Goal: Task Accomplishment & Management: Complete application form

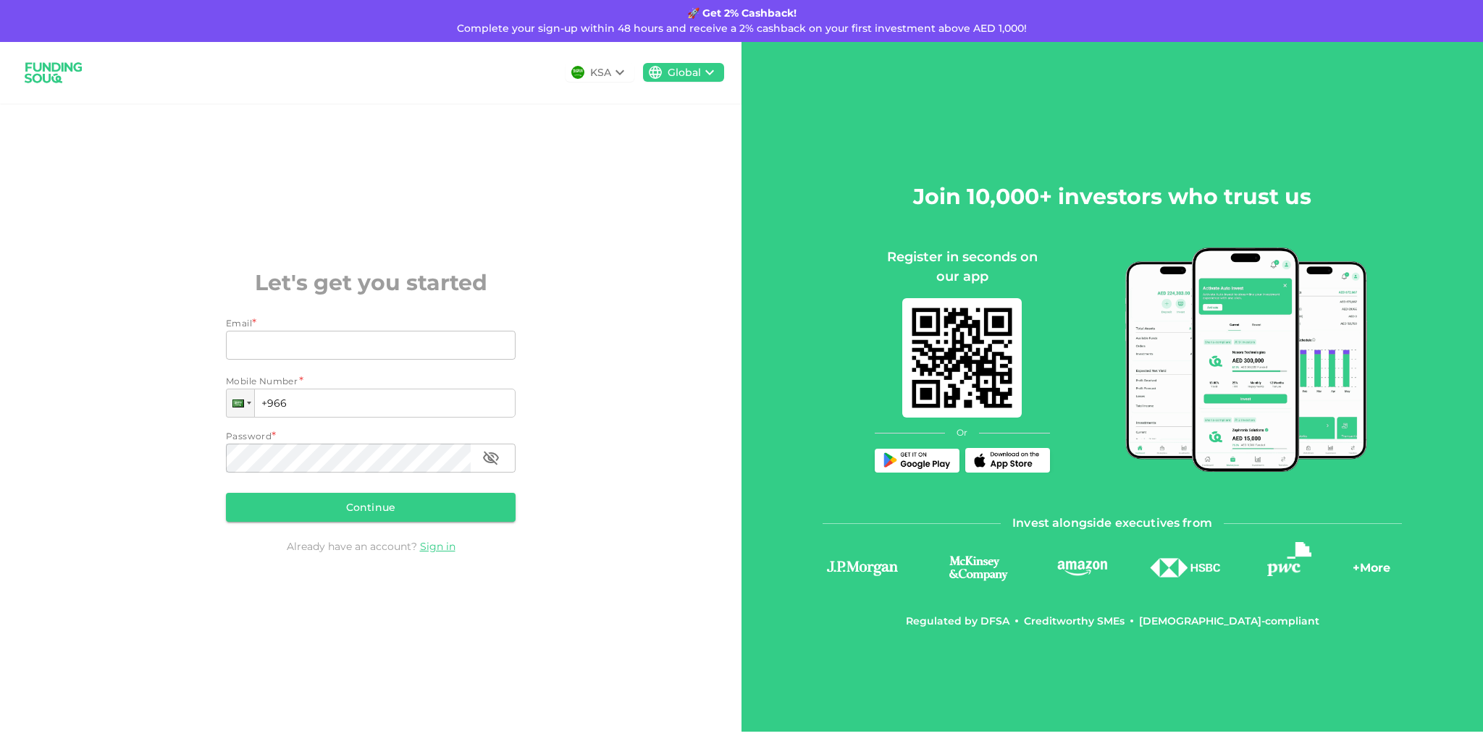
click at [593, 69] on div "KSA" at bounding box center [600, 72] width 21 height 15
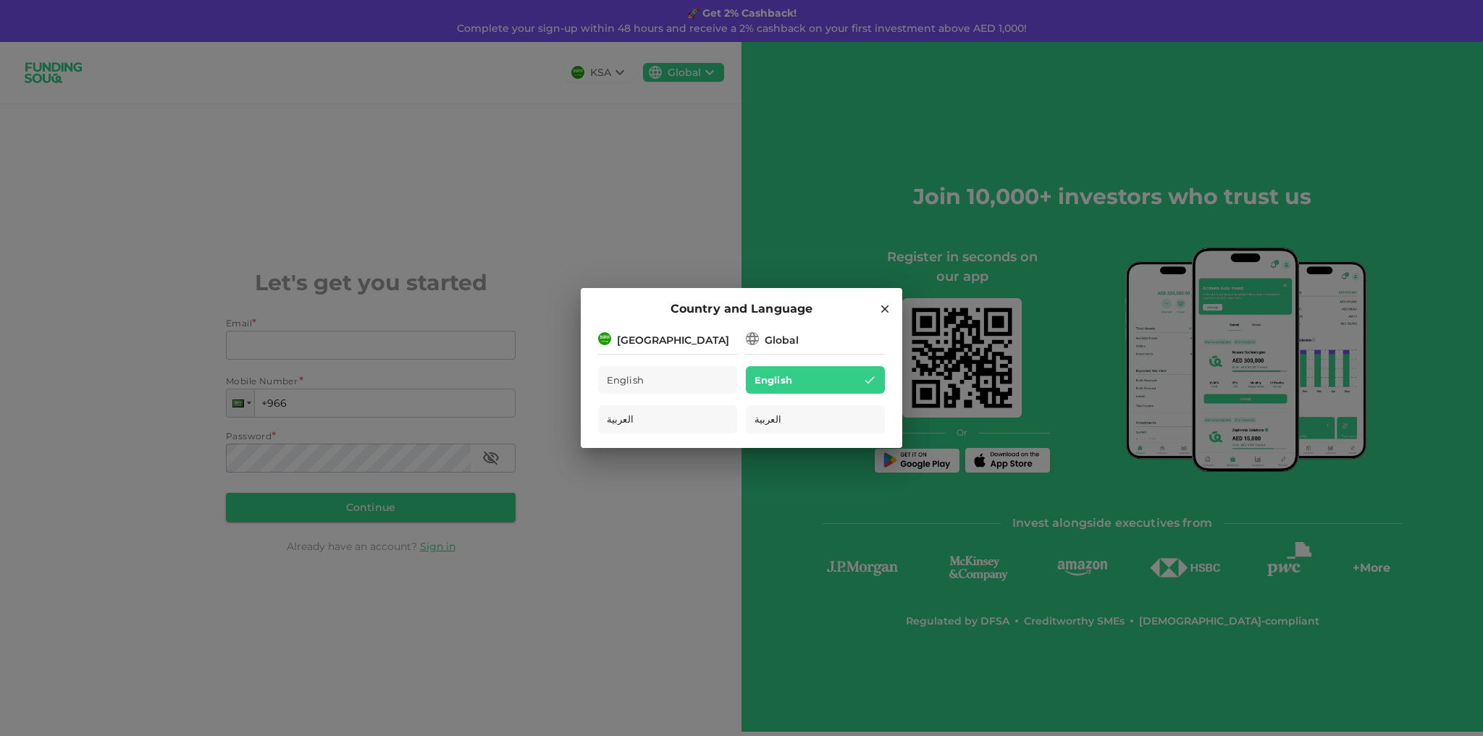
click at [678, 345] on div "Saudi Arabia" at bounding box center [673, 340] width 112 height 15
click at [638, 166] on div "Country and Language Saudi Arabia English العربية Global English العربية" at bounding box center [741, 368] width 1483 height 736
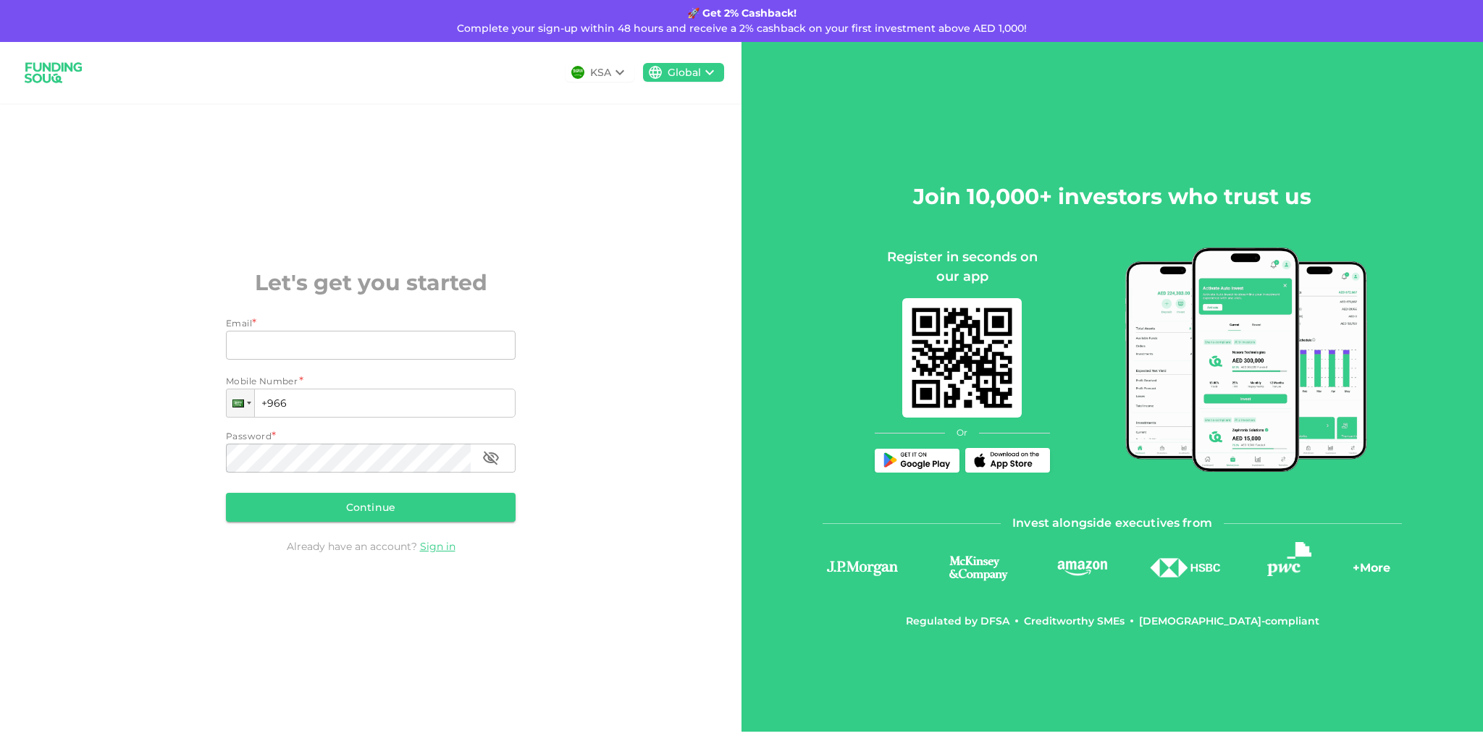
click at [597, 74] on div "KSA" at bounding box center [600, 72] width 21 height 15
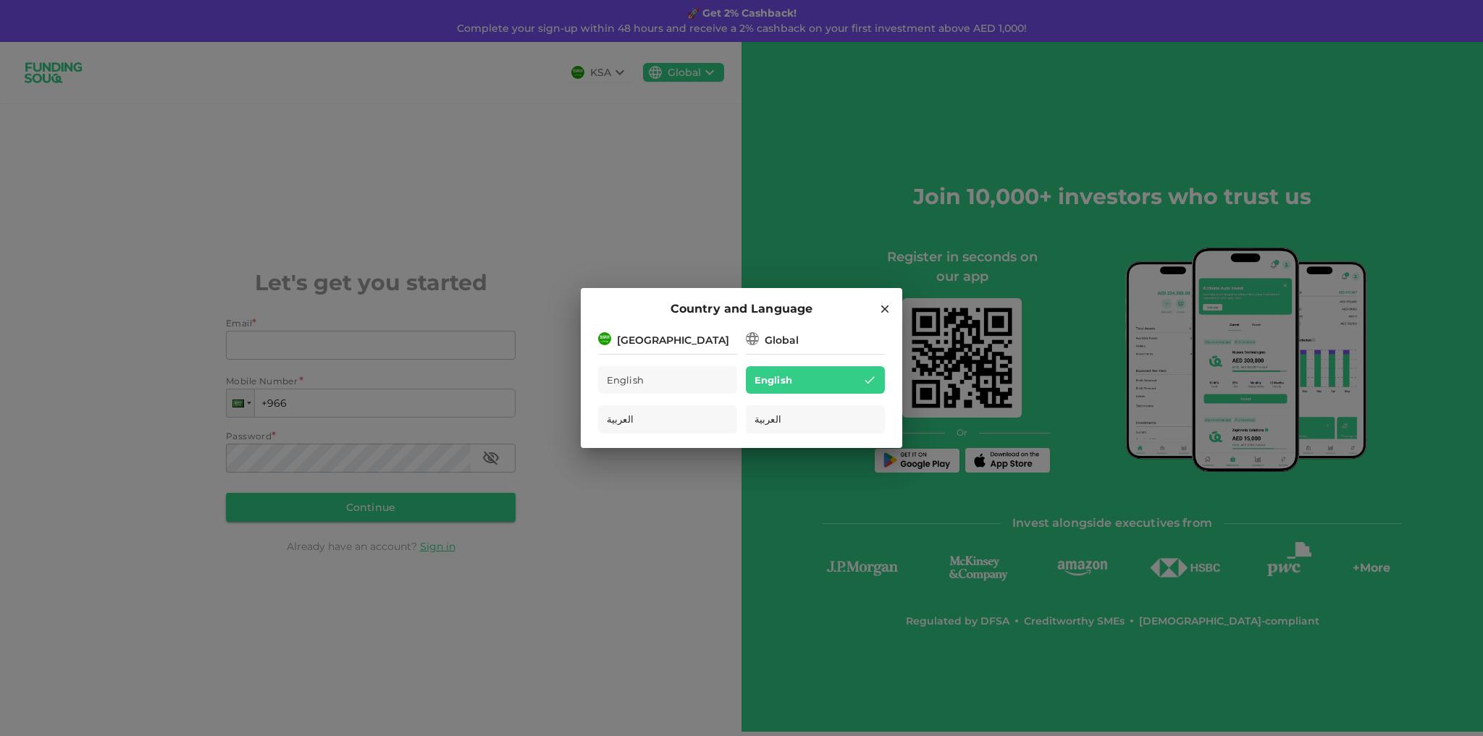
click at [673, 335] on div "Saudi Arabia" at bounding box center [673, 340] width 112 height 15
click at [781, 335] on div "Global" at bounding box center [782, 340] width 34 height 15
click at [756, 335] on icon at bounding box center [752, 338] width 17 height 17
click at [752, 337] on icon at bounding box center [752, 339] width 14 height 14
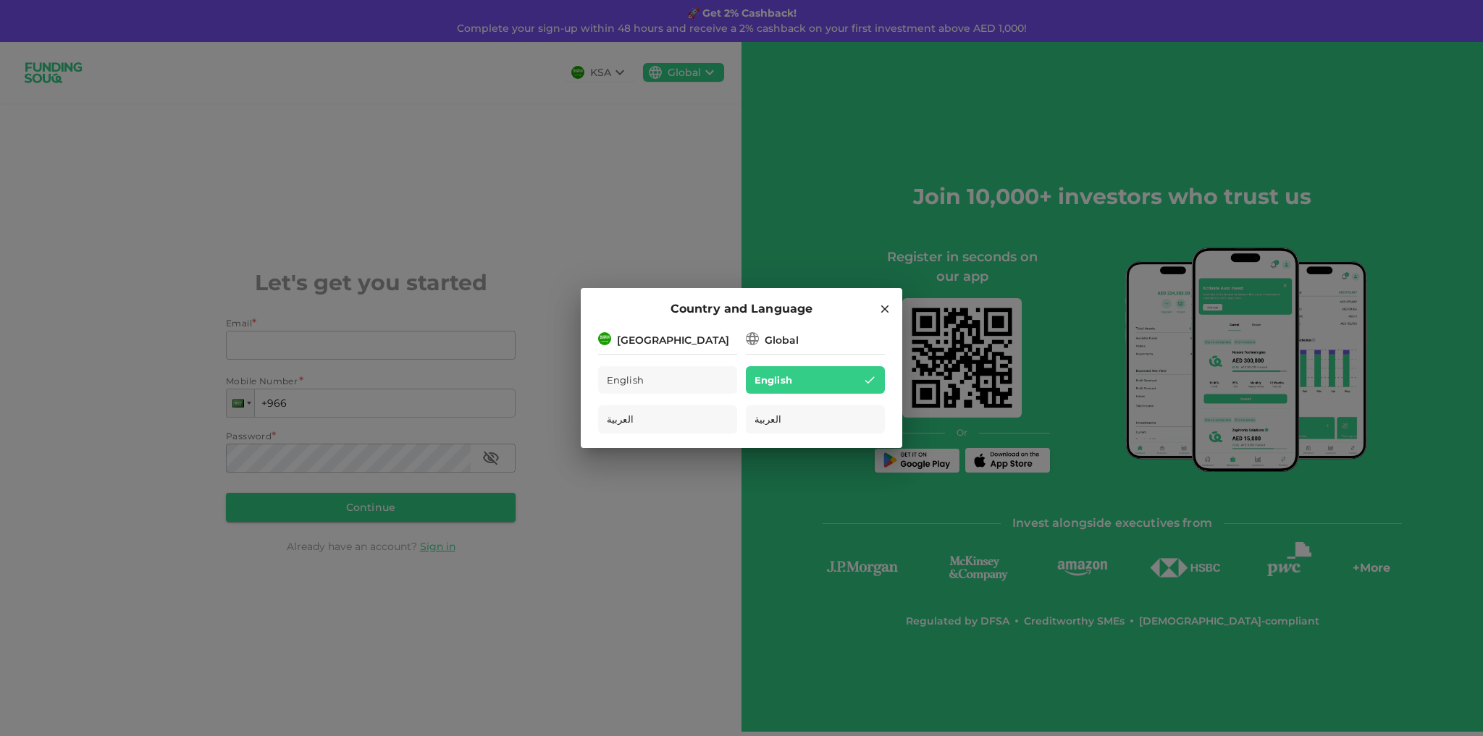
click at [764, 337] on div "Global" at bounding box center [815, 339] width 139 height 18
click at [659, 333] on div "Saudi Arabia" at bounding box center [673, 340] width 112 height 15
click at [634, 335] on div "Saudi Arabia" at bounding box center [673, 340] width 112 height 15
drag, startPoint x: 576, startPoint y: 336, endPoint x: 601, endPoint y: 335, distance: 25.4
click at [584, 336] on div "Country and Language Saudi Arabia English العربية Global English العربية" at bounding box center [741, 368] width 1483 height 736
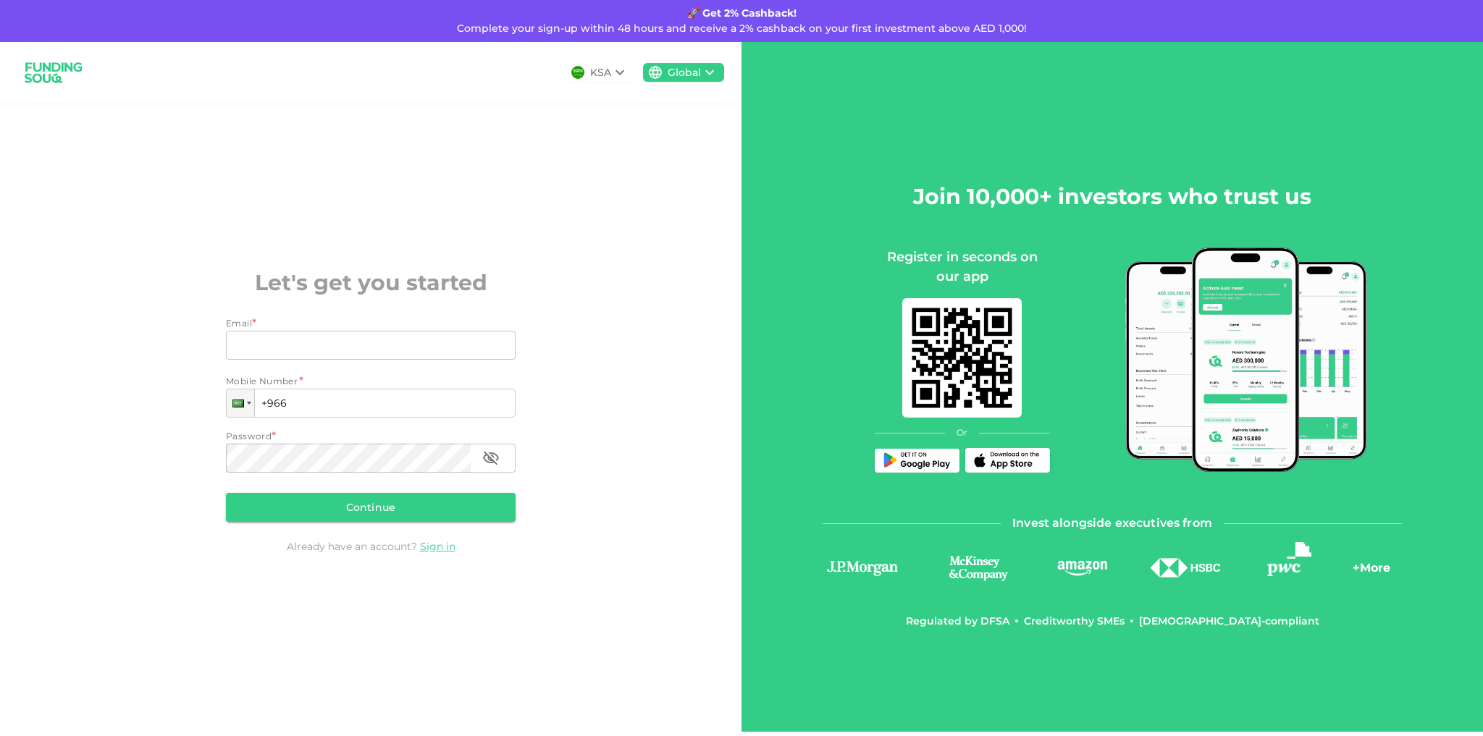
click at [601, 335] on div "KSA Global Let's get you started Email * Email Email Mobile Number * Phone +966…" at bounding box center [370, 387] width 741 height 690
click at [608, 86] on div "KSA Global" at bounding box center [370, 73] width 741 height 62
click at [608, 78] on div "KSA" at bounding box center [600, 72] width 21 height 15
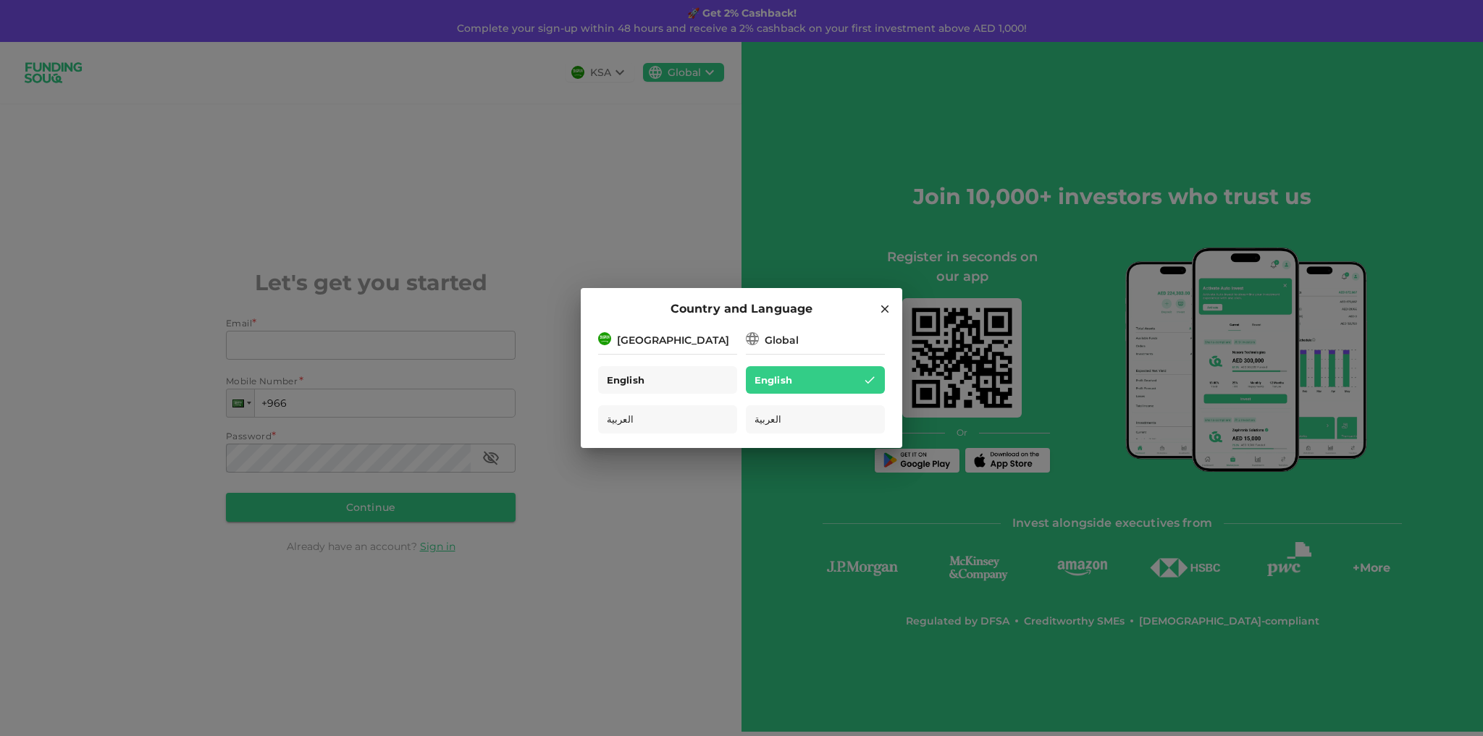
click at [694, 383] on div "English" at bounding box center [667, 380] width 139 height 28
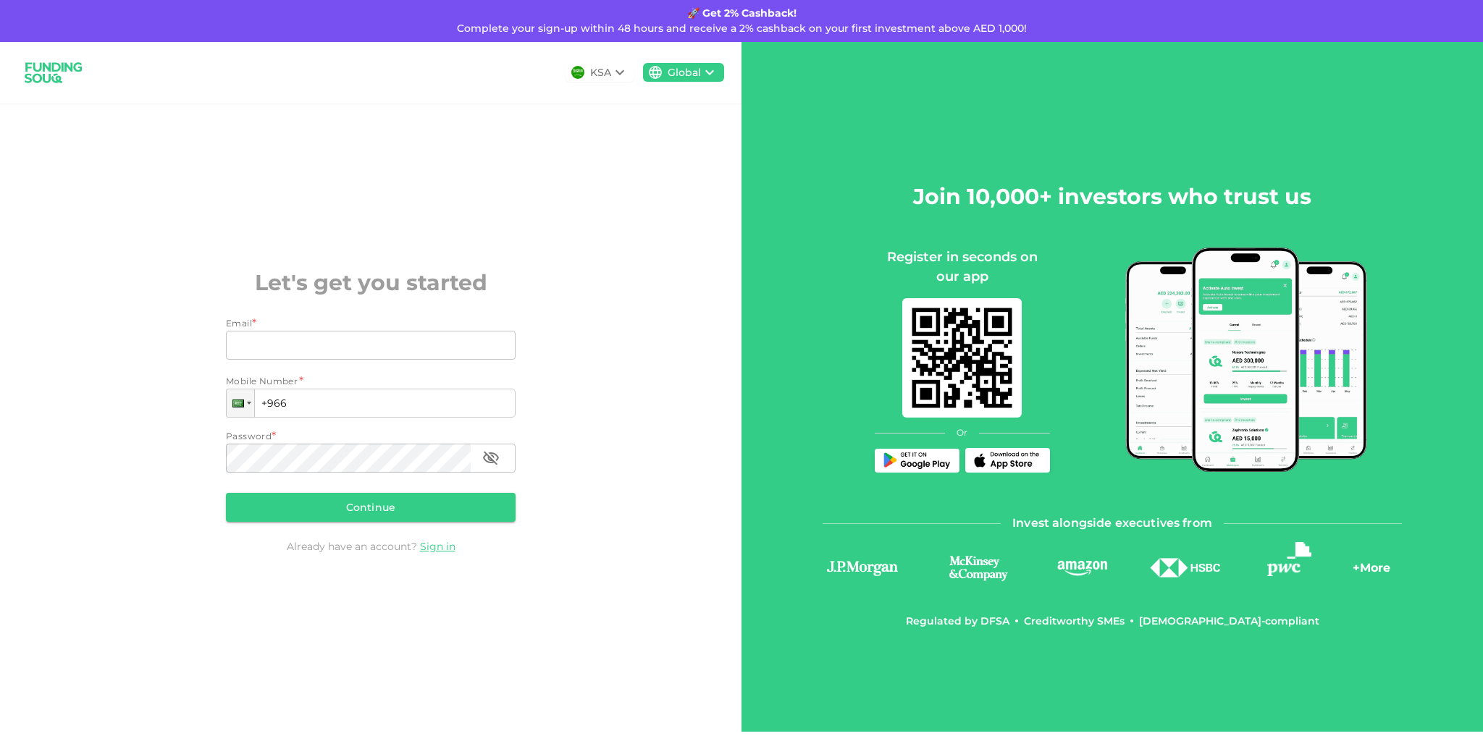
click at [629, 76] on icon at bounding box center [619, 72] width 17 height 17
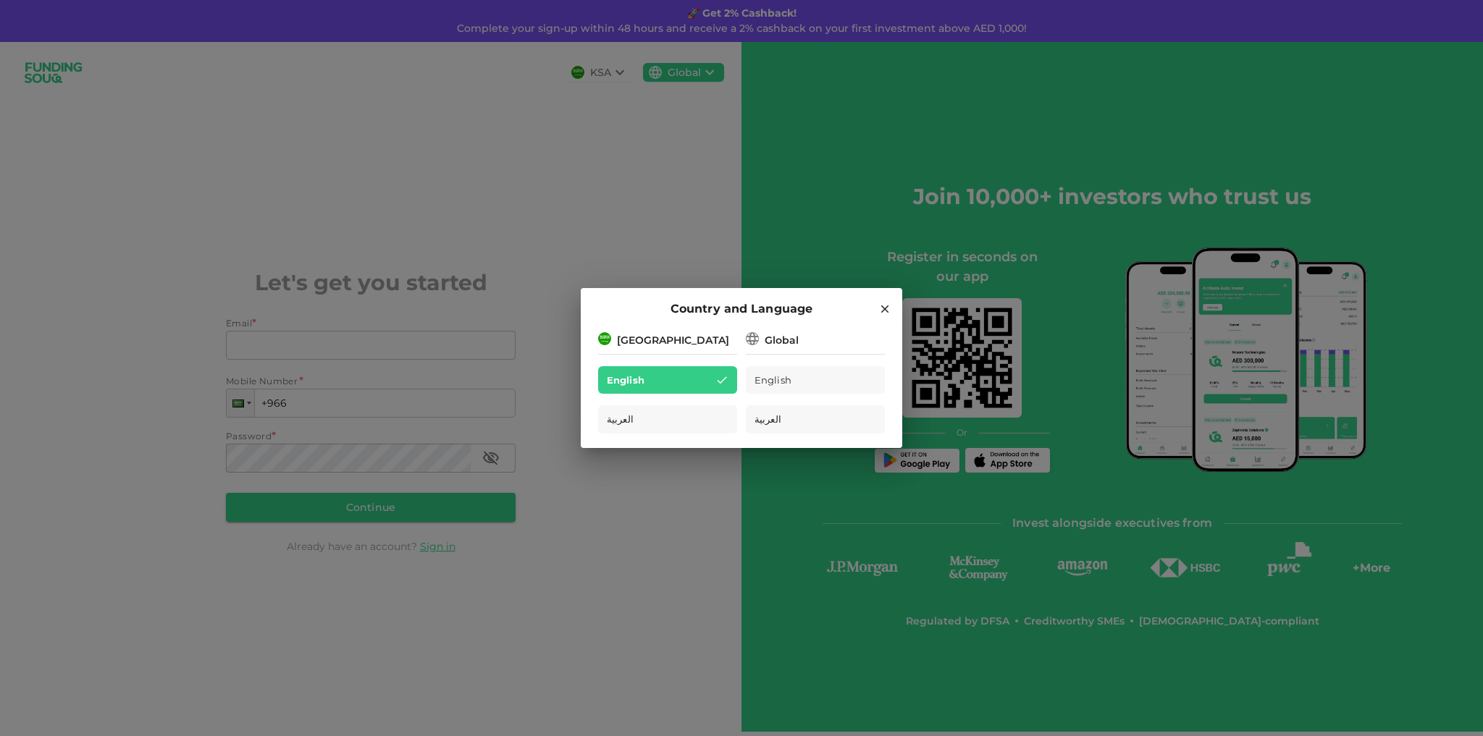
click at [696, 197] on div "Country and Language Saudi Arabia English العربية Global English العربية" at bounding box center [741, 368] width 1483 height 736
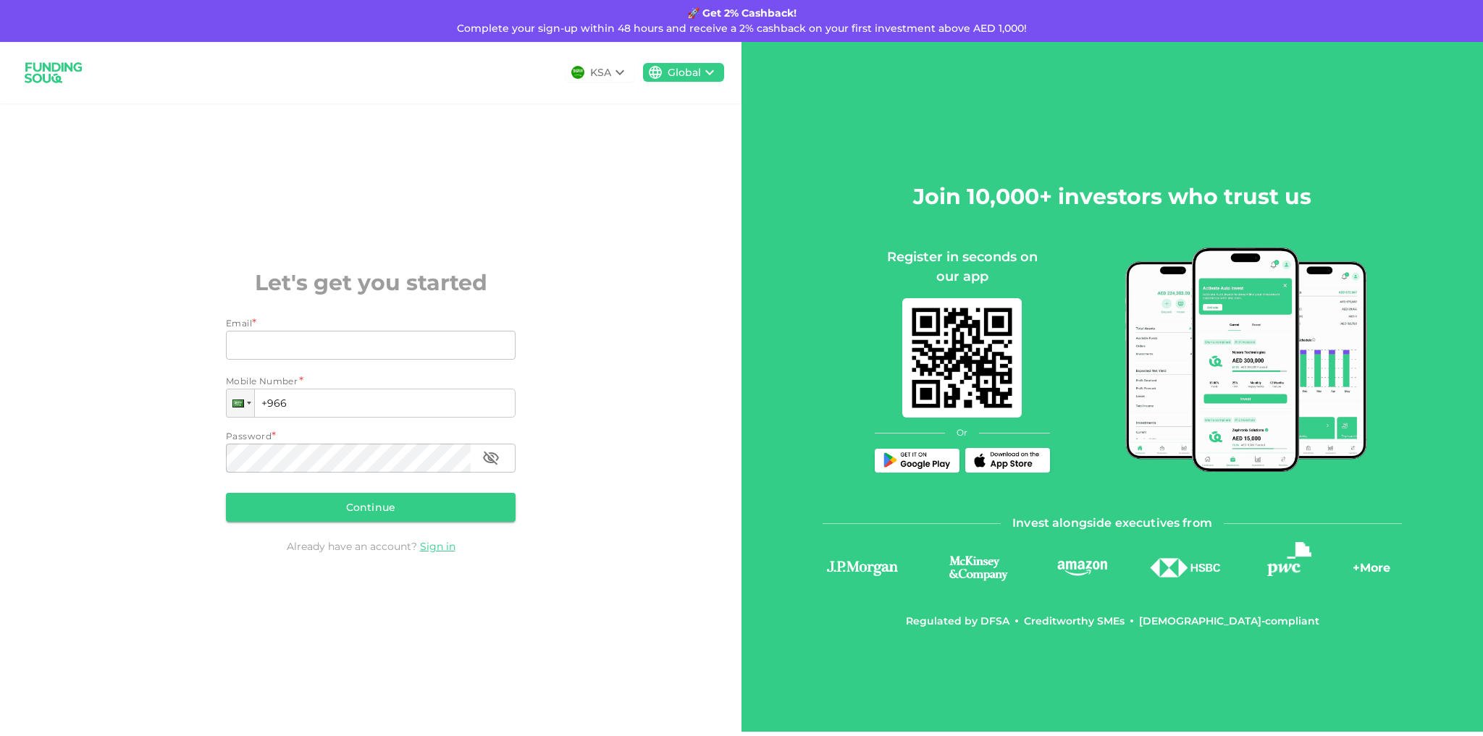
click at [619, 72] on icon at bounding box center [619, 72] width 17 height 17
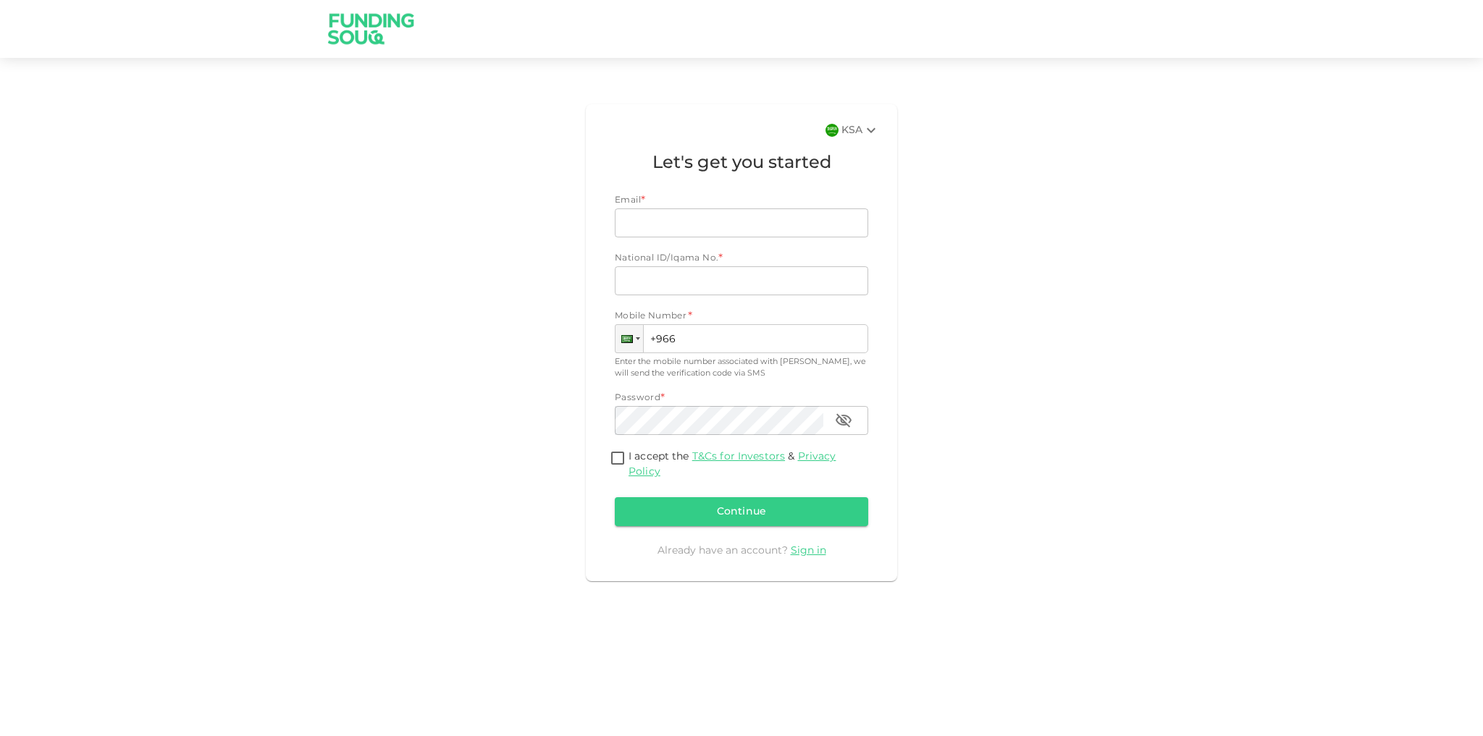
click at [839, 142] on div "KSA Let's get you started Email * Email Email National ID/Iqama No. * National …" at bounding box center [741, 342] width 311 height 477
click at [846, 130] on div "KSA" at bounding box center [860, 130] width 38 height 17
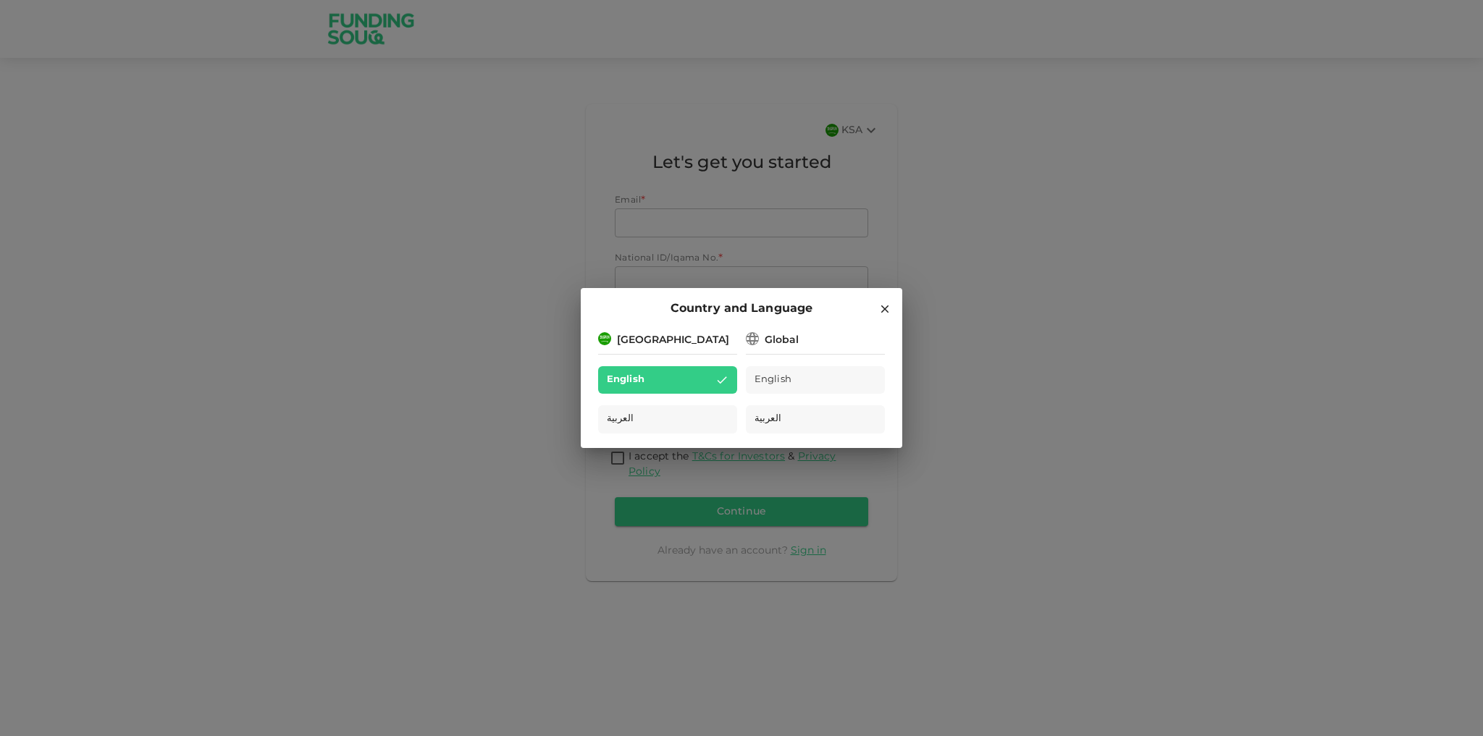
click at [793, 337] on div "Global" at bounding box center [782, 340] width 34 height 15
drag, startPoint x: 783, startPoint y: 380, endPoint x: 857, endPoint y: 367, distance: 75.0
click at [783, 379] on span "English" at bounding box center [773, 380] width 37 height 17
